Goal: Task Accomplishment & Management: Manage account settings

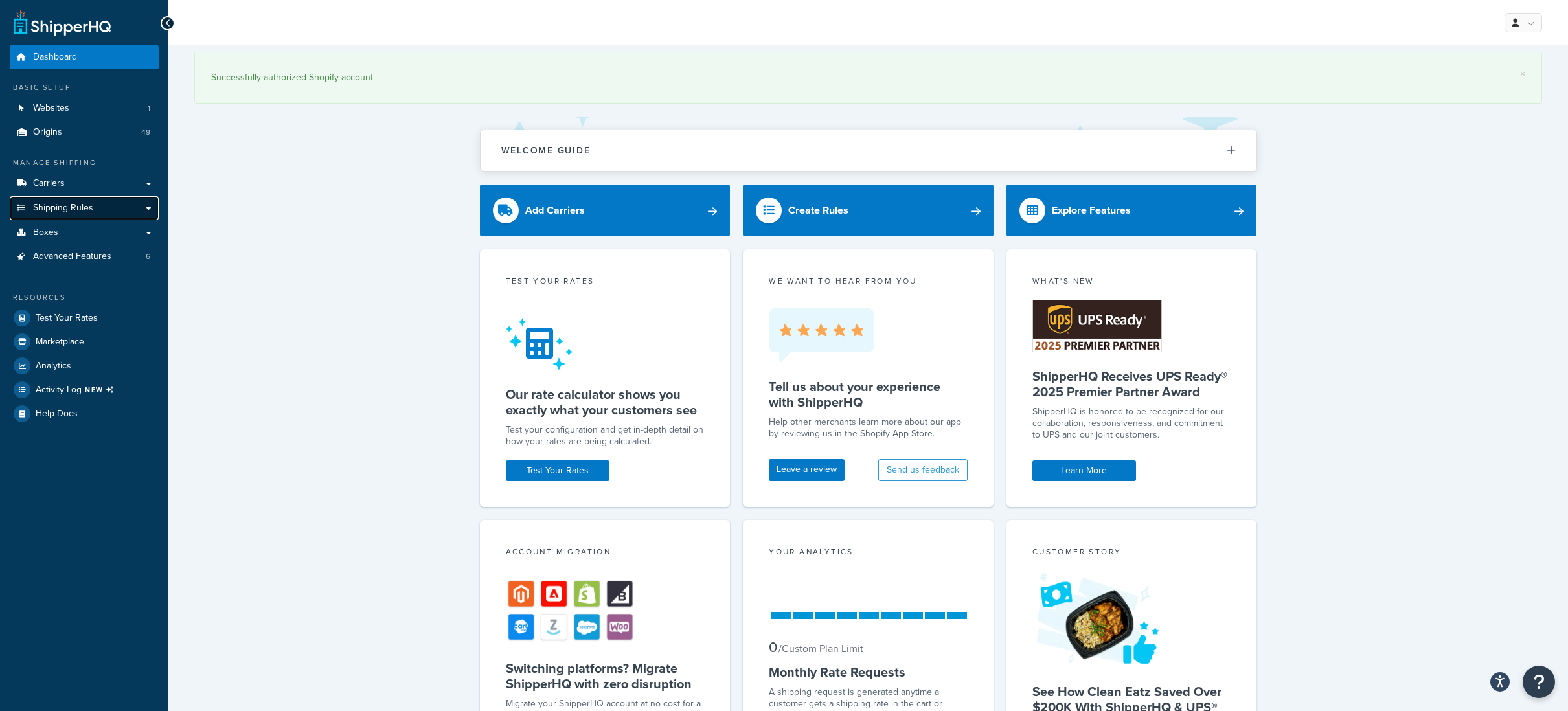
click at [62, 204] on span "Shipping Rules" at bounding box center [63, 207] width 60 height 11
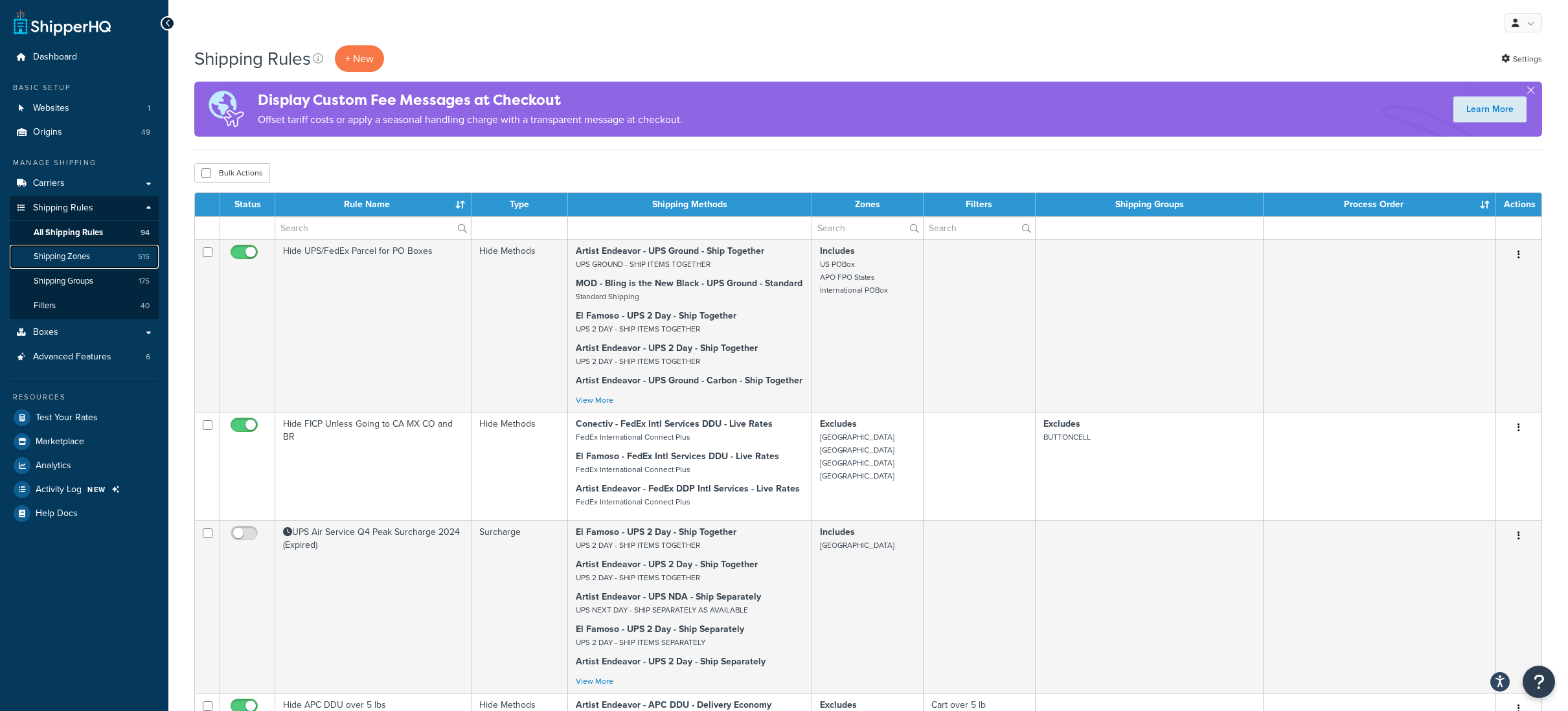
click at [73, 252] on span "Shipping Zones" at bounding box center [61, 256] width 56 height 11
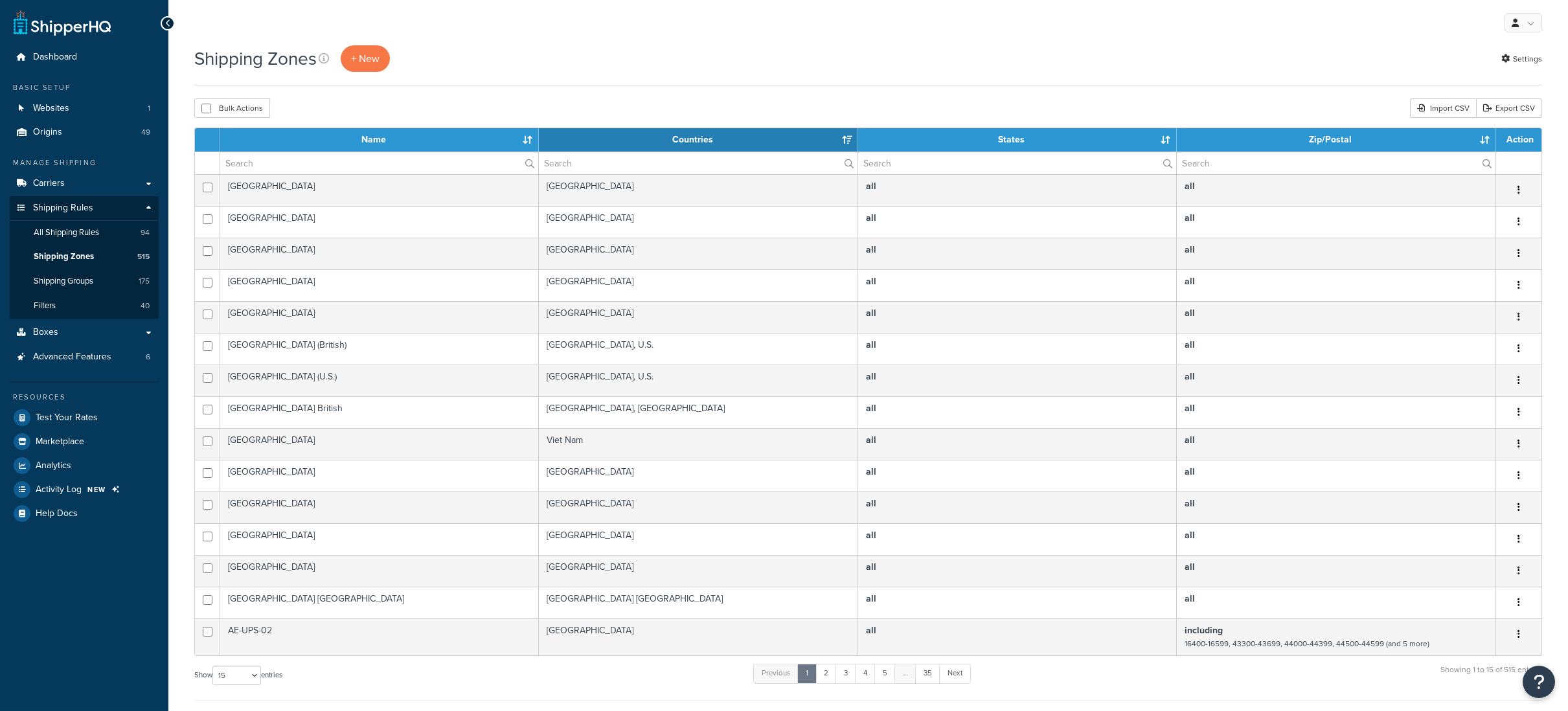
select select "15"
click at [294, 153] on input "text" at bounding box center [379, 163] width 318 height 22
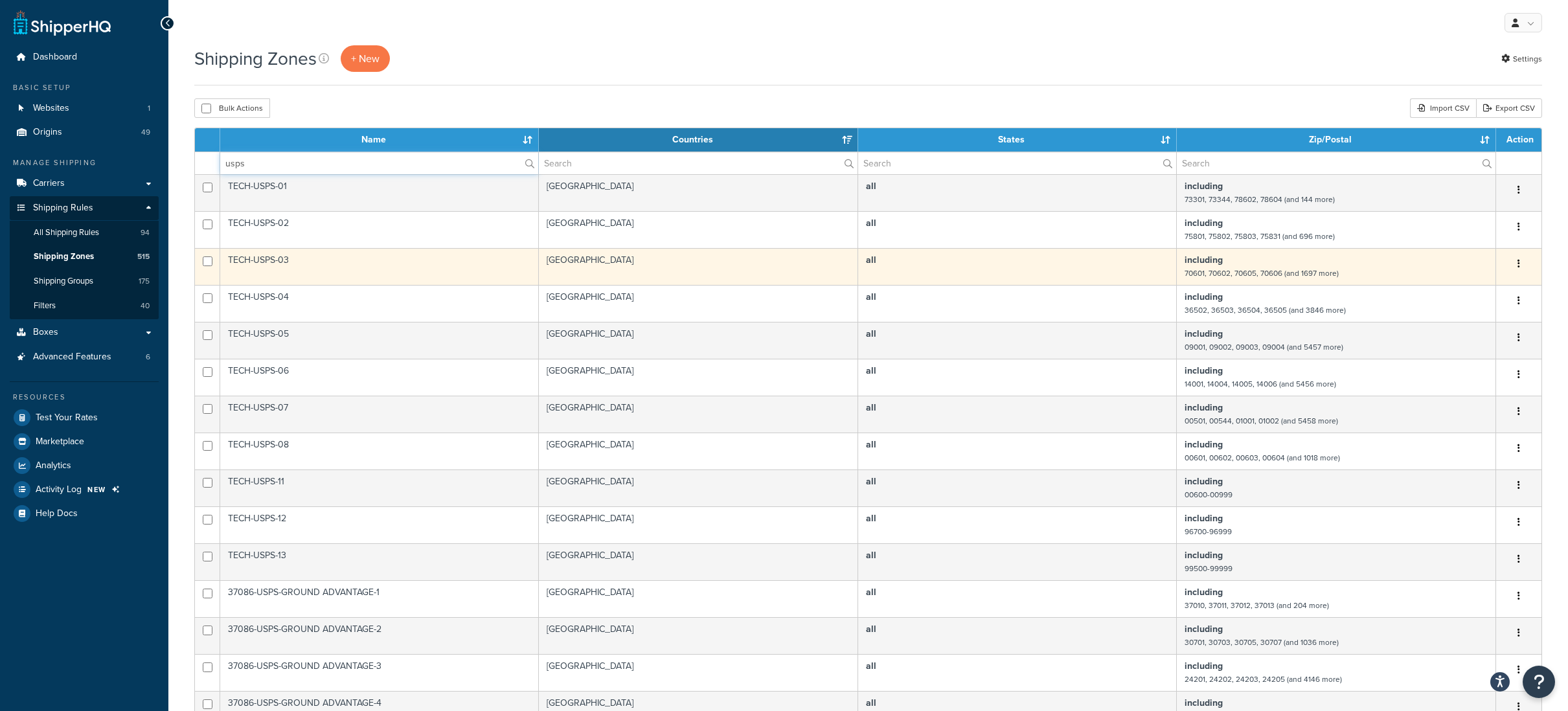
type input "usps"
click at [1518, 268] on icon "button" at bounding box center [1519, 263] width 3 height 9
click at [1461, 291] on link "Edit" at bounding box center [1467, 291] width 102 height 27
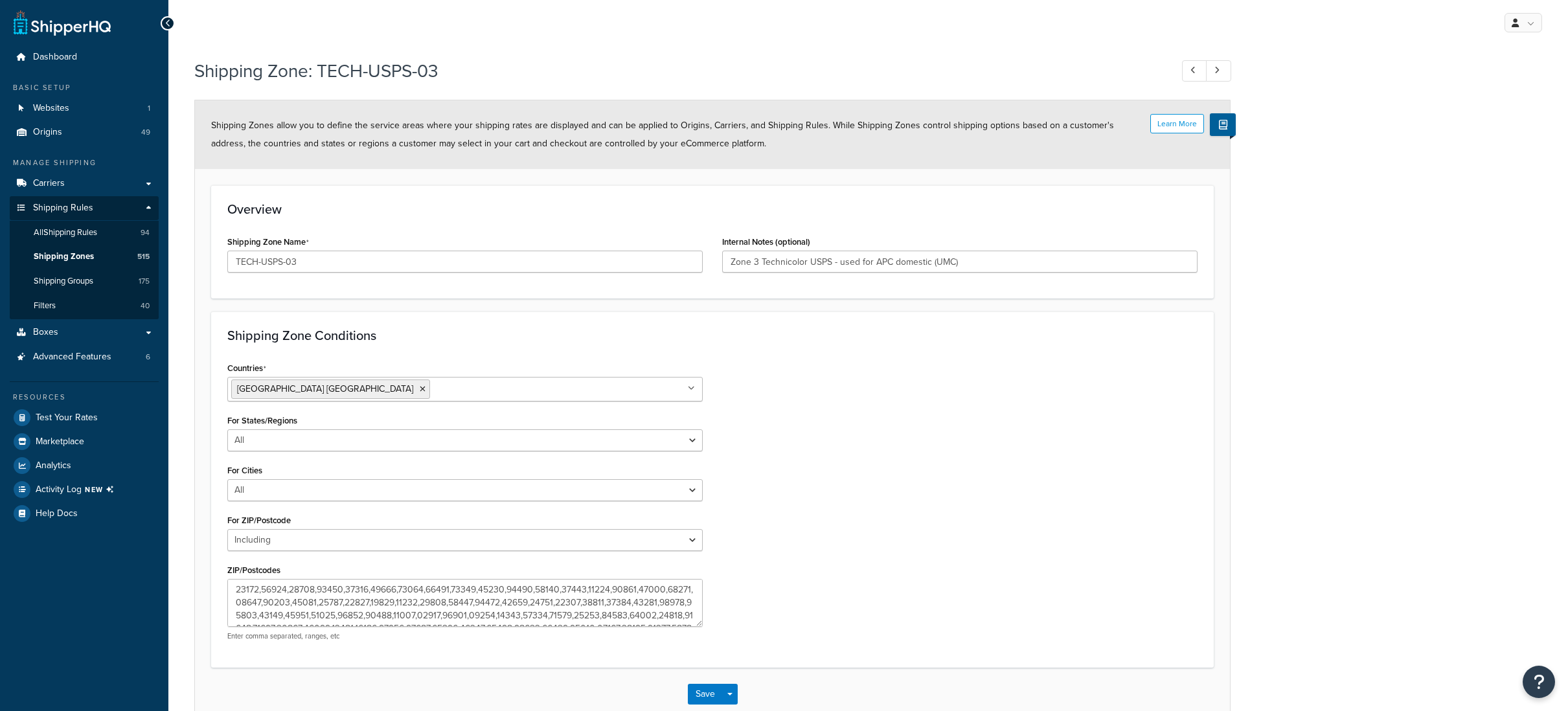
select select "including"
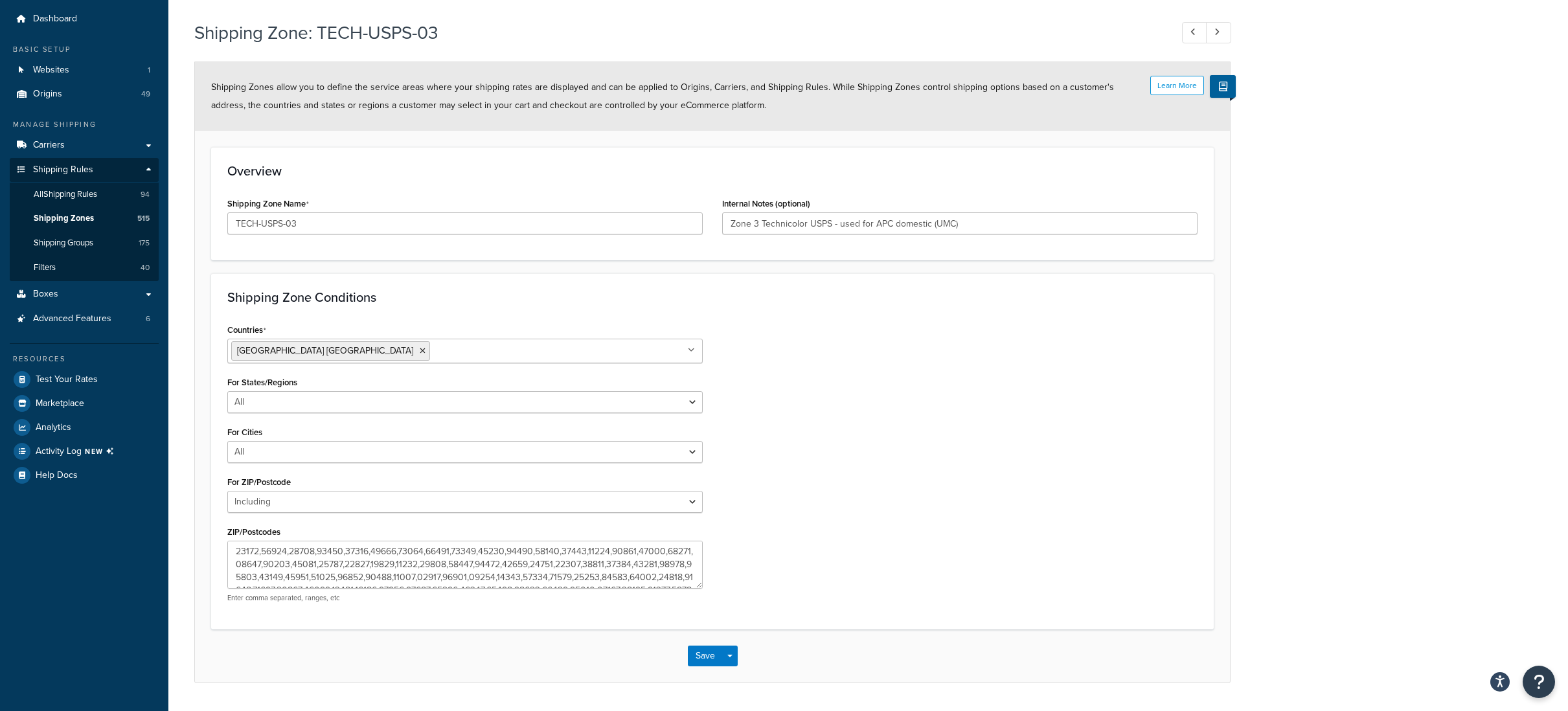
scroll to position [75, 0]
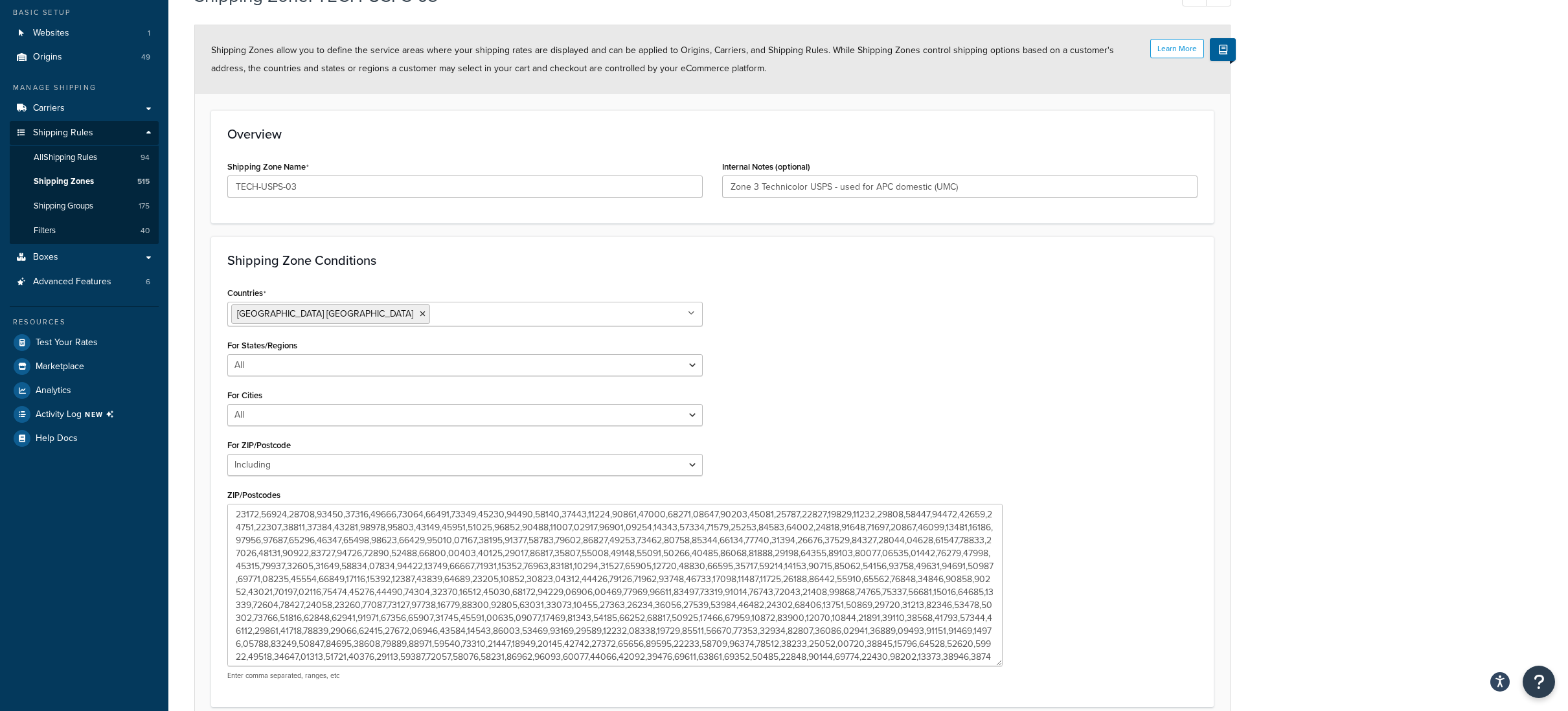
drag, startPoint x: 699, startPoint y: 550, endPoint x: 1029, endPoint y: 626, distance: 338.6
click at [999, 663] on textarea "ZIP/Postcodes" at bounding box center [614, 585] width 775 height 163
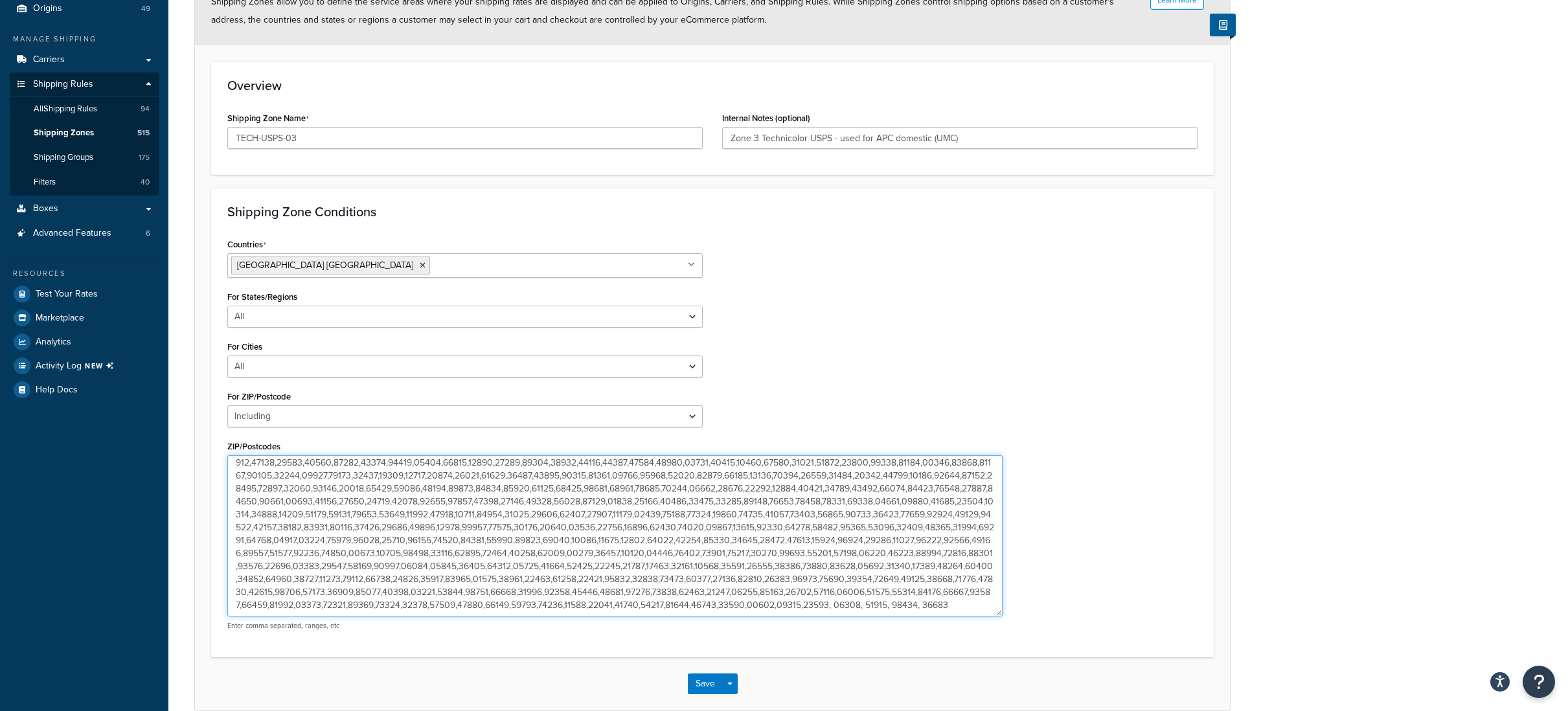
scroll to position [0, 0]
